Goal: Transaction & Acquisition: Purchase product/service

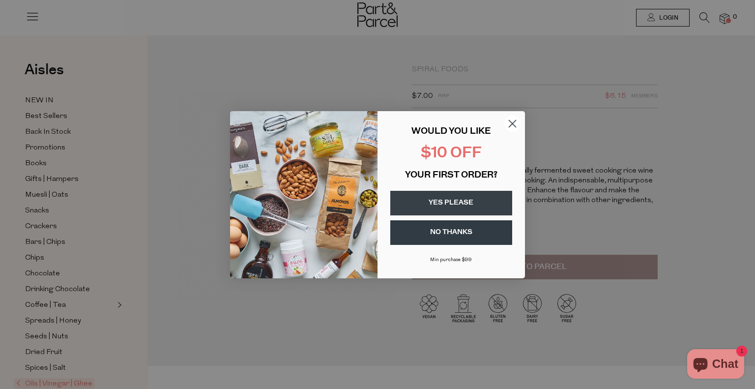
click at [514, 112] on form "WOULD YOU LIKE $10 OFF YOUR FIRST ORDER? YES PLEASE NO THANKS Min purchase $99 …" at bounding box center [377, 194] width 295 height 167
click at [513, 121] on circle "Close dialog" at bounding box center [512, 123] width 16 height 16
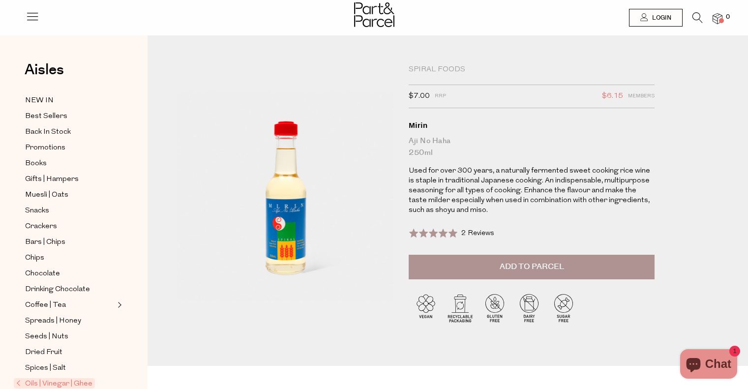
click at [694, 16] on icon at bounding box center [697, 17] width 10 height 11
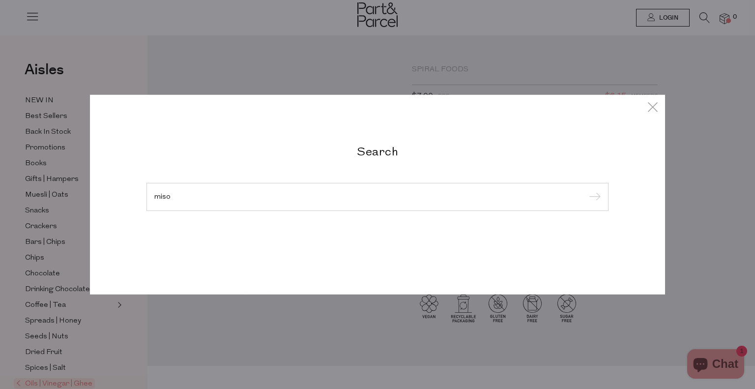
type input "miso"
click at [586, 190] on input "submit" at bounding box center [593, 197] width 15 height 15
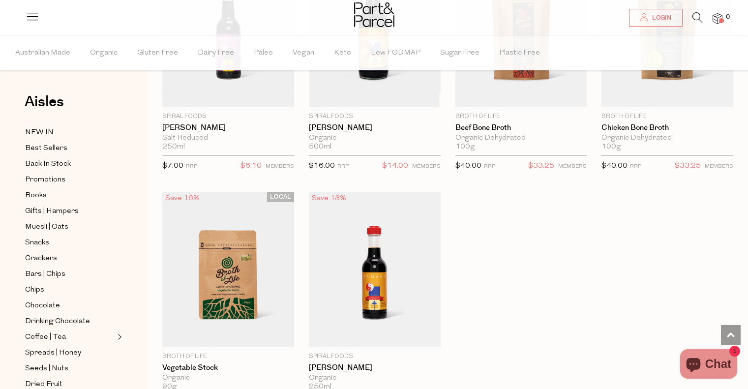
scroll to position [2507, 0]
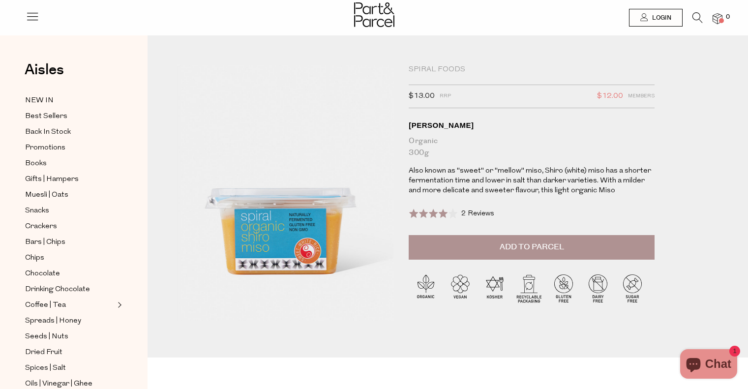
click at [487, 239] on button "Add to Parcel" at bounding box center [532, 247] width 246 height 25
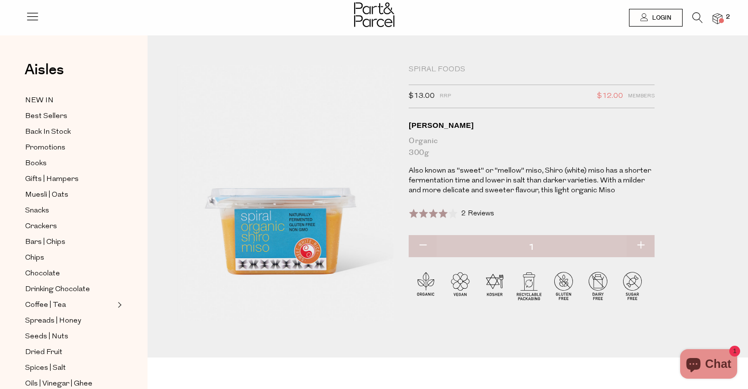
click at [695, 17] on icon at bounding box center [697, 17] width 10 height 11
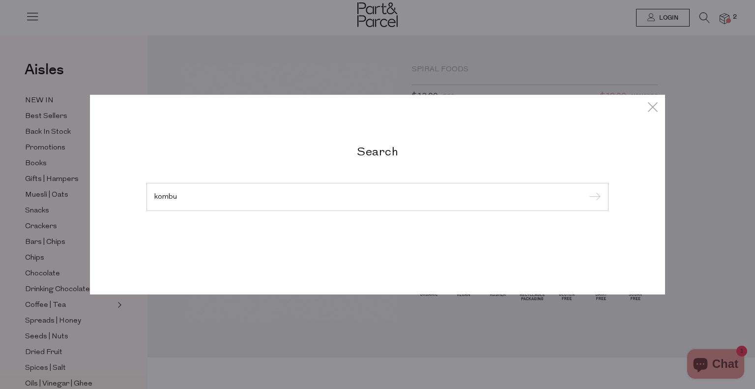
type input "kombu"
click at [586, 190] on input "submit" at bounding box center [593, 197] width 15 height 15
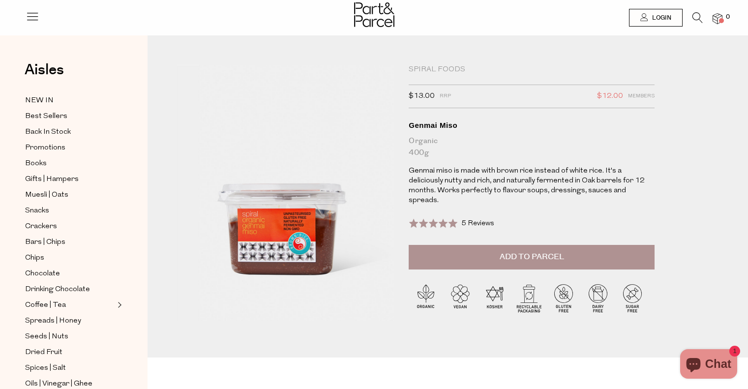
click at [516, 251] on span "Add to Parcel" at bounding box center [532, 256] width 64 height 11
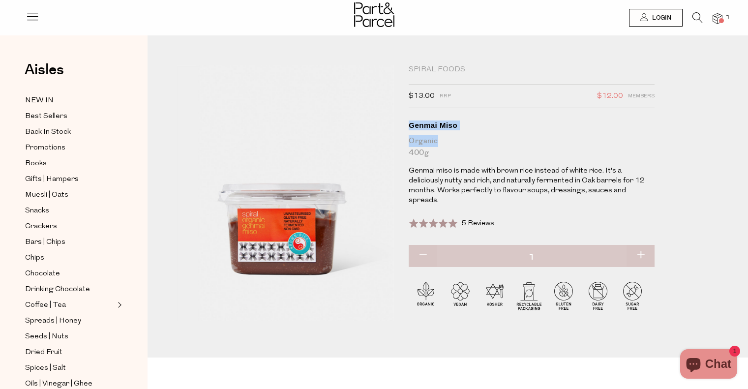
drag, startPoint x: 451, startPoint y: 143, endPoint x: 411, endPoint y: 122, distance: 45.3
click at [411, 122] on h1 "Genmai Miso Organic 400g" at bounding box center [532, 139] width 246 height 38
copy h1 "Genmai Miso Organic"
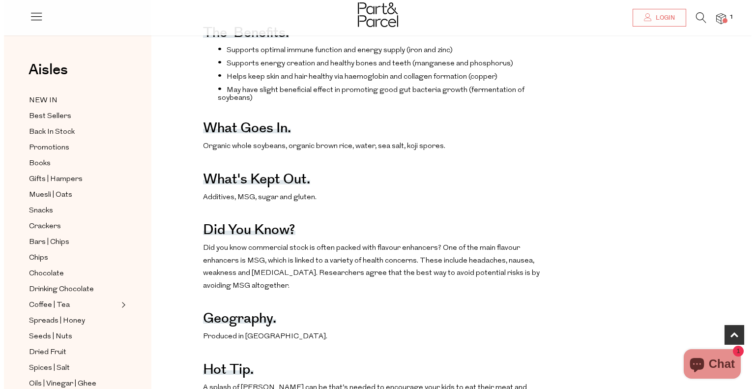
scroll to position [246, 0]
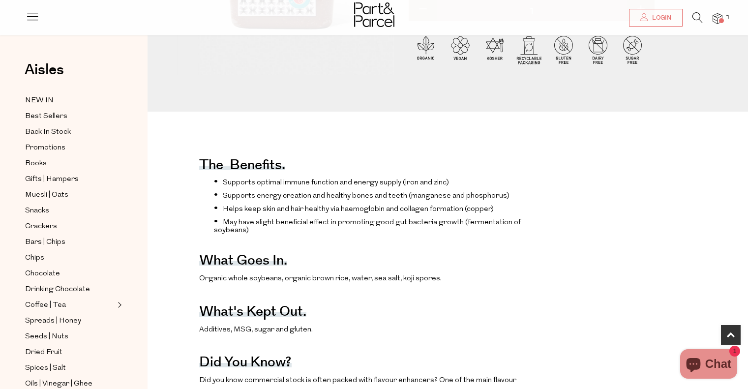
click at [701, 17] on icon at bounding box center [697, 17] width 10 height 11
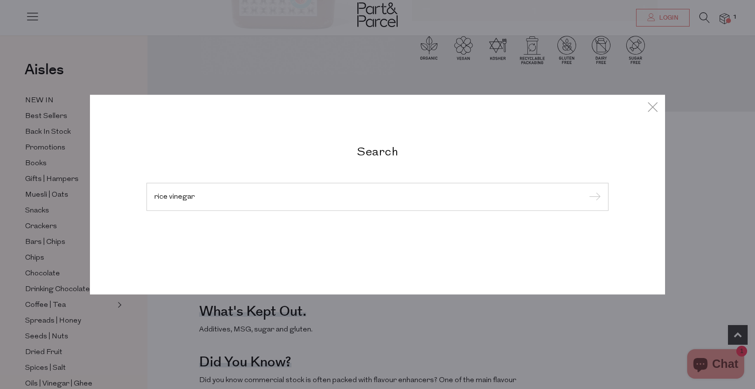
type input "rice vinegar"
click at [586, 190] on input "submit" at bounding box center [593, 197] width 15 height 15
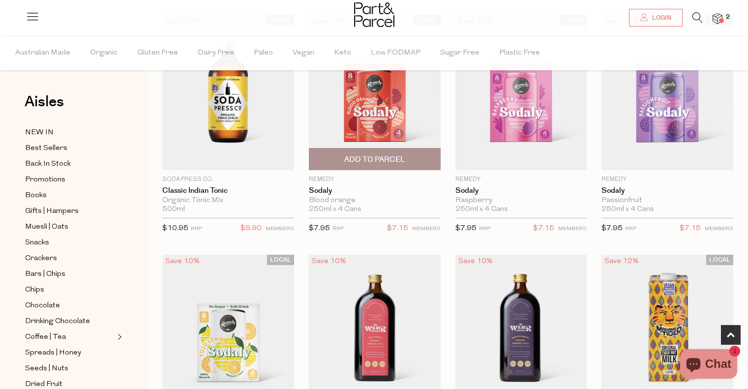
scroll to position [688, 0]
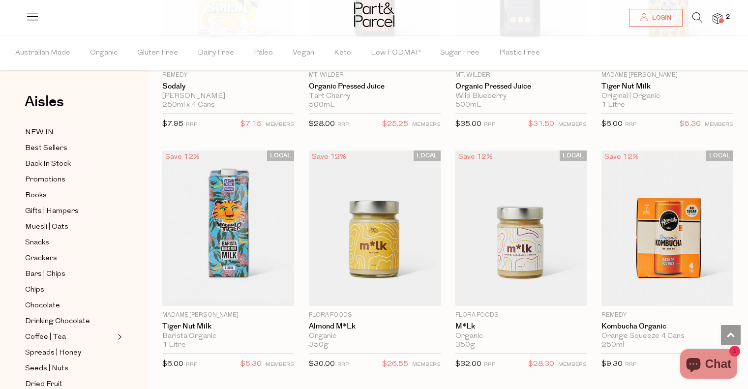
click at [719, 19] on span at bounding box center [721, 20] width 5 height 5
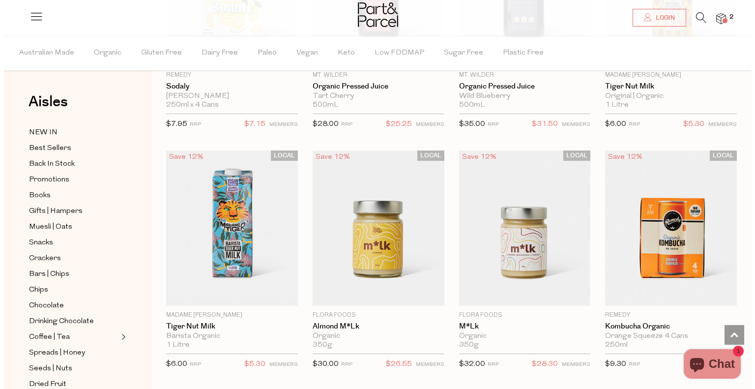
scroll to position [693, 0]
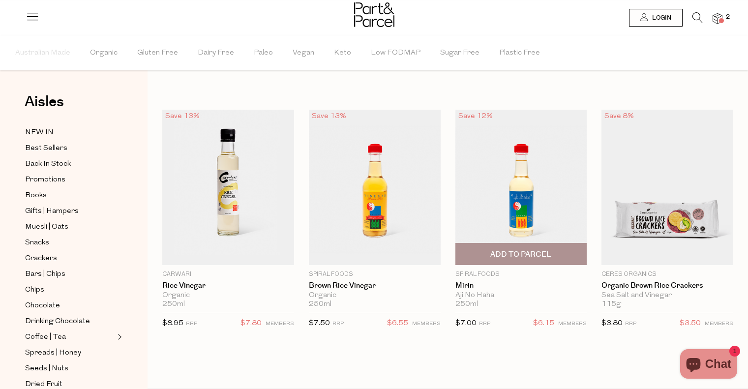
click at [512, 189] on img at bounding box center [521, 187] width 132 height 155
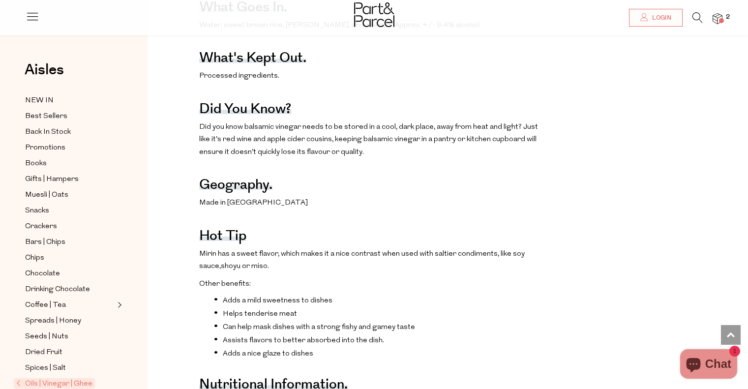
scroll to position [295, 0]
